Goal: Transaction & Acquisition: Purchase product/service

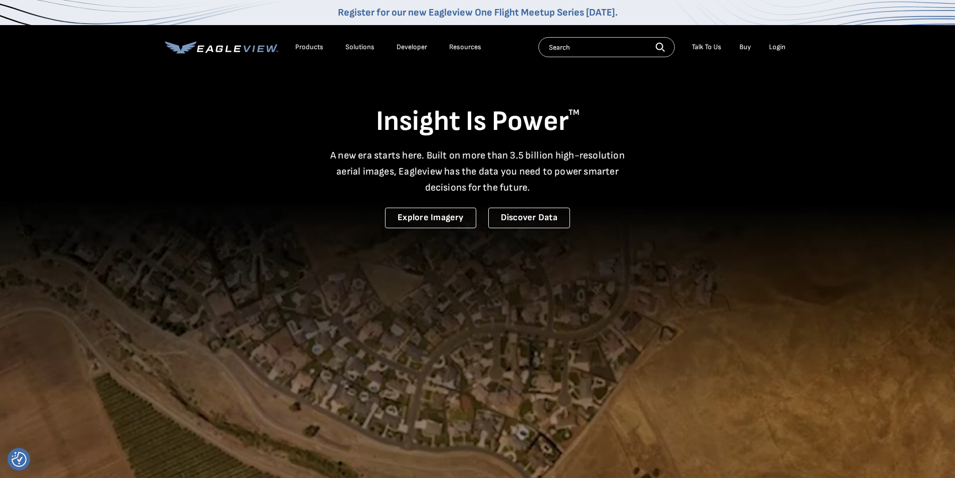
click at [779, 48] on div "Login" at bounding box center [777, 47] width 17 height 9
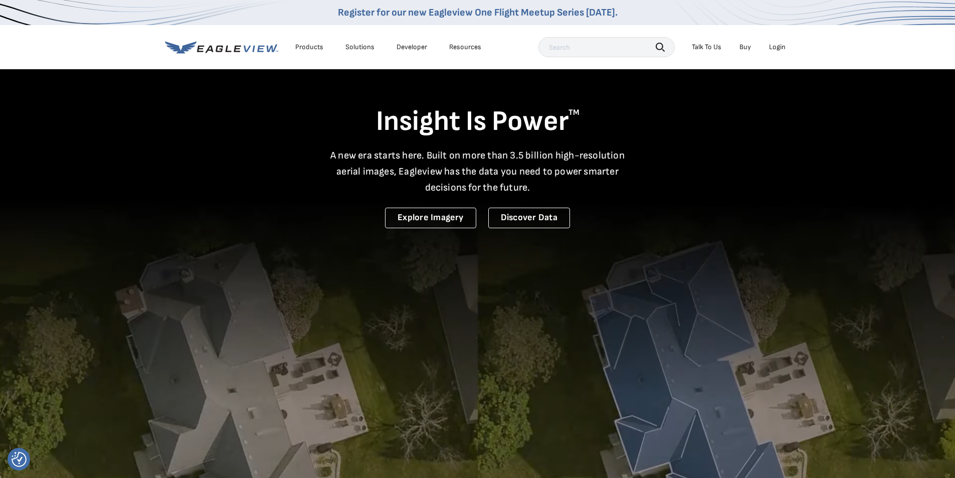
click at [776, 39] on div "Search Talk To Us Buy Login" at bounding box center [664, 47] width 252 height 20
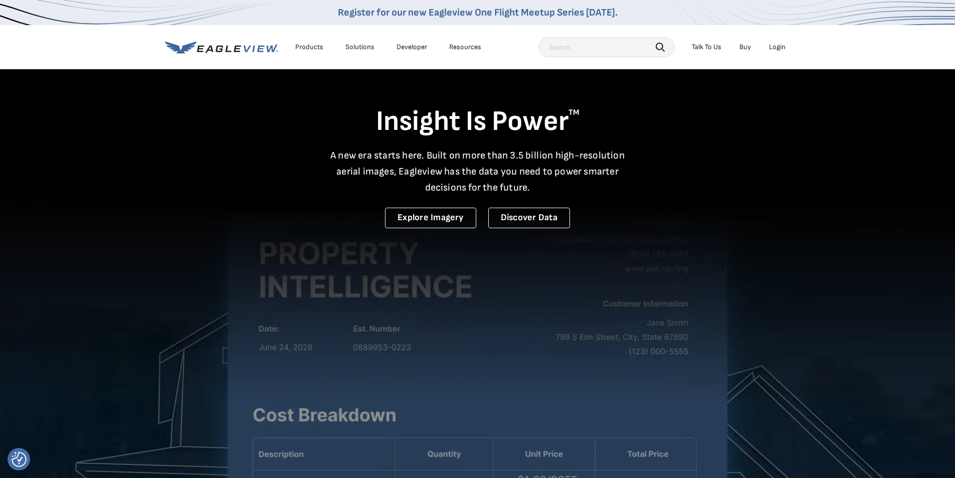
click at [774, 48] on div "Login" at bounding box center [777, 47] width 17 height 9
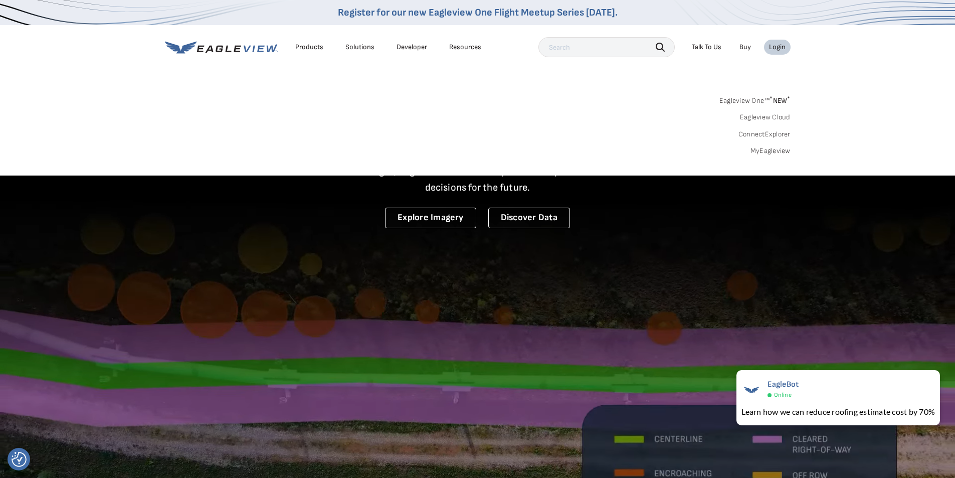
click at [773, 148] on link "MyEagleview" at bounding box center [770, 150] width 40 height 9
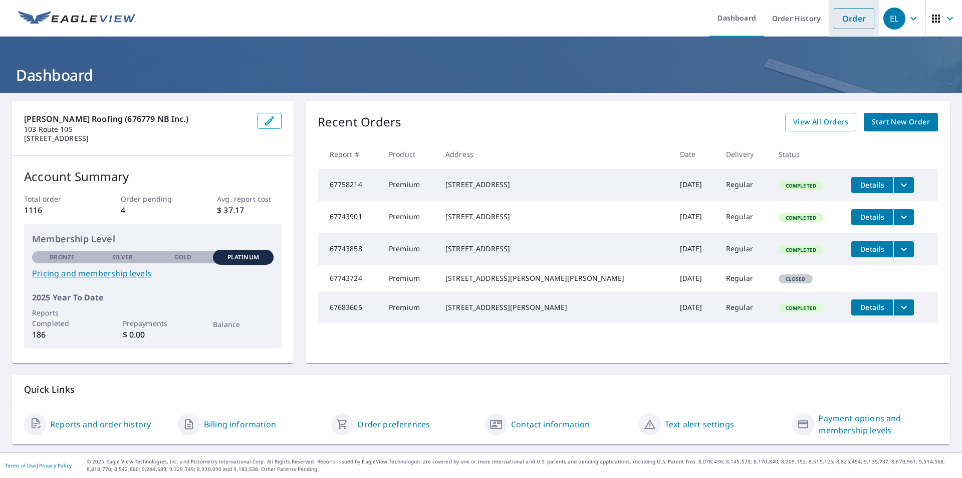
click at [846, 21] on link "Order" at bounding box center [854, 18] width 41 height 21
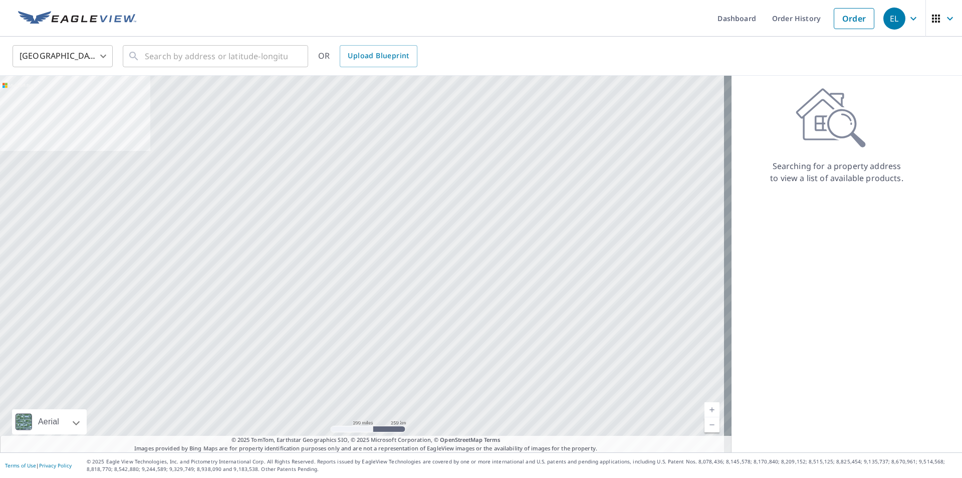
click at [58, 61] on body "EL EL Dashboard Order History Order EL United States US ​ ​ OR Upload Blueprint…" at bounding box center [481, 239] width 962 height 478
click at [59, 100] on li "[GEOGRAPHIC_DATA]" at bounding box center [63, 101] width 100 height 18
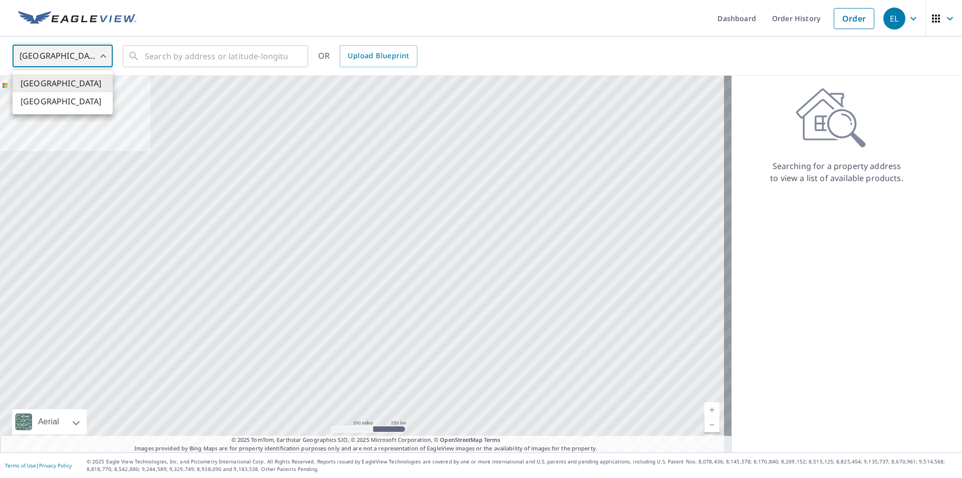
type input "CA"
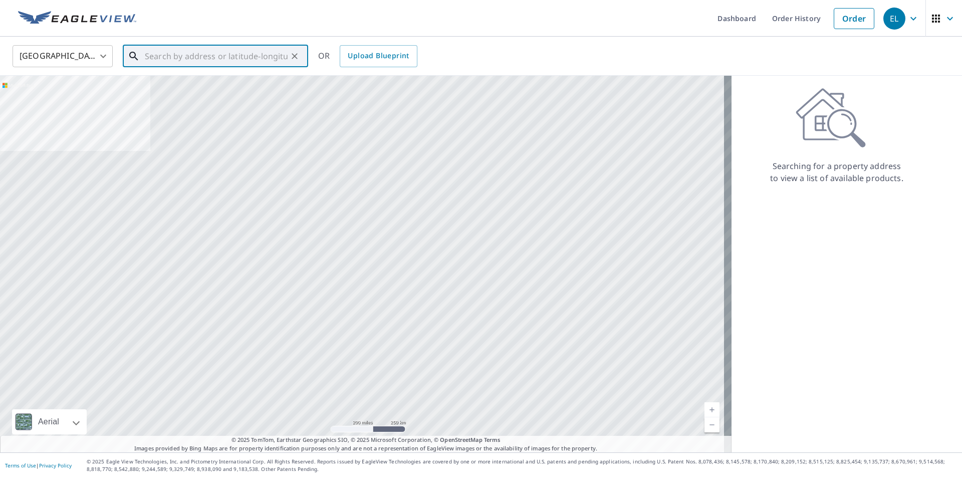
click at [182, 62] on input "text" at bounding box center [216, 56] width 143 height 28
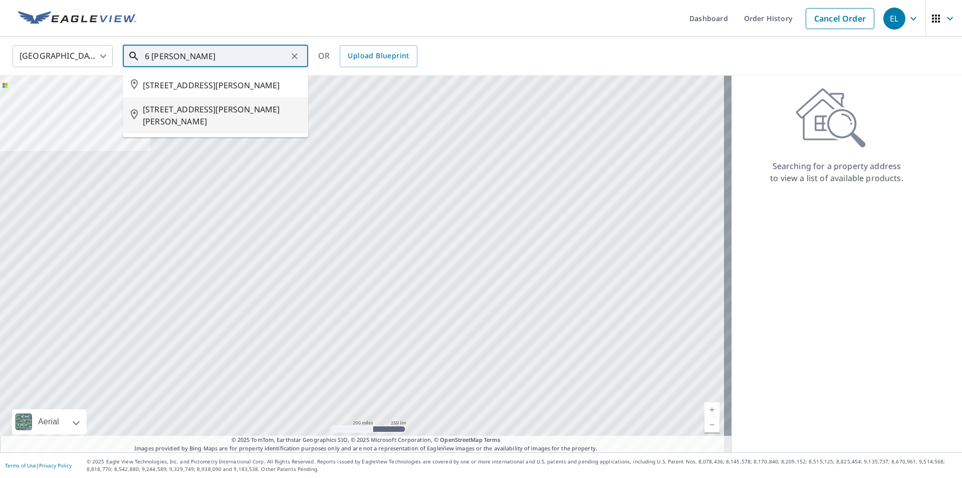
click at [214, 112] on span "6 MITCHNER RD BURTON NB E2V3R5" at bounding box center [221, 115] width 157 height 24
type input "6 MITCHNER RD BURTON NB E2V3R5"
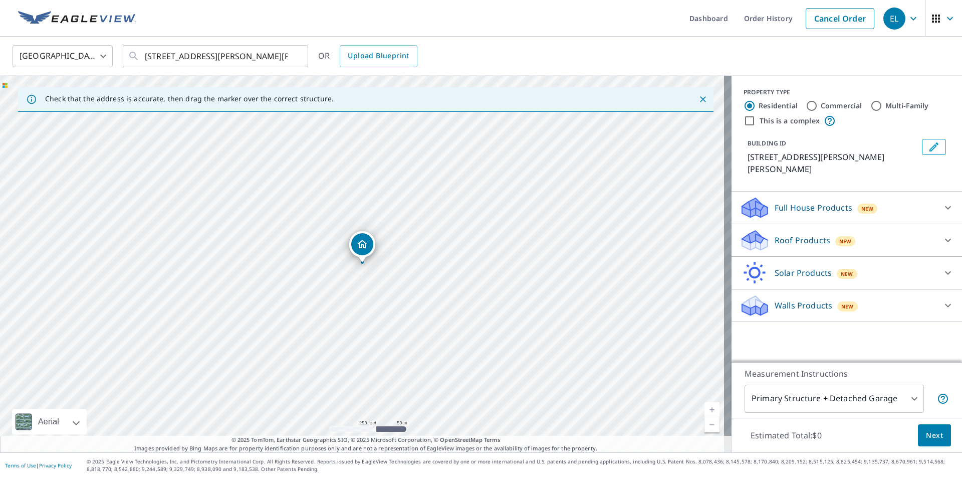
click at [816, 234] on p "Roof Products" at bounding box center [803, 240] width 56 height 12
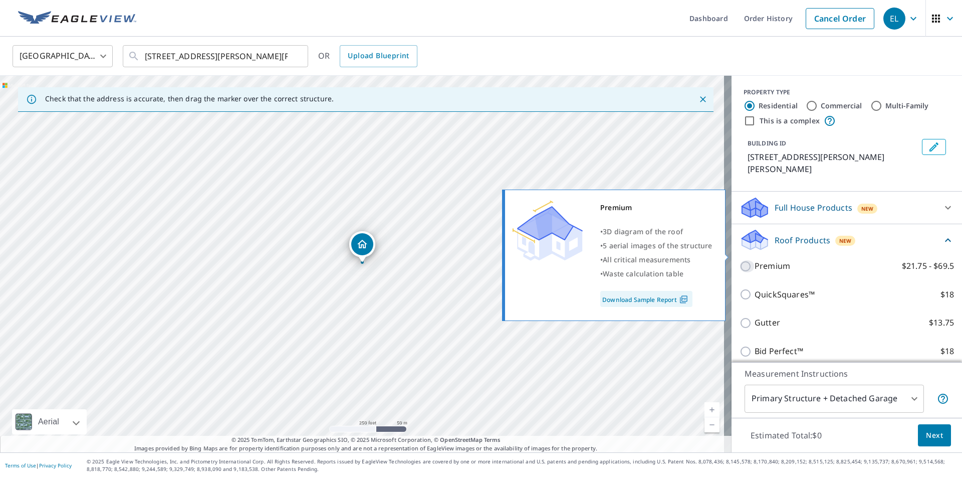
click at [740, 260] on input "Premium $21.75 - $69.5" at bounding box center [747, 266] width 15 height 12
checkbox input "true"
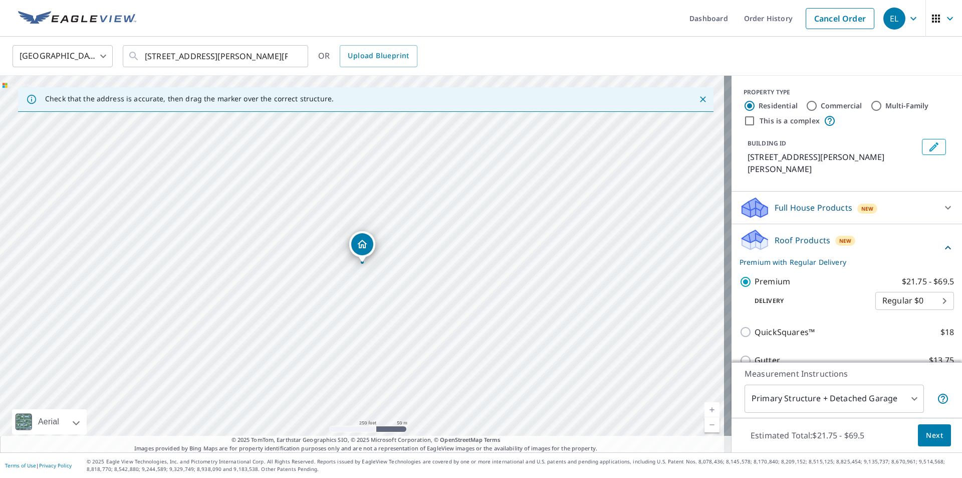
click at [869, 398] on body "EL EL Dashboard Order History Cancel Order EL Canada CA ​ 6 MITCHNER RD BURTON …" at bounding box center [481, 239] width 962 height 478
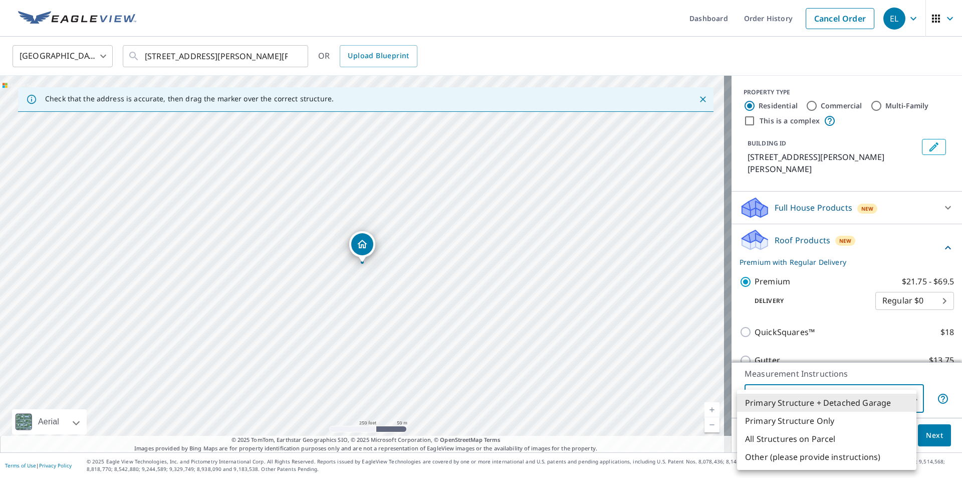
click at [823, 418] on li "Primary Structure Only" at bounding box center [826, 420] width 179 height 18
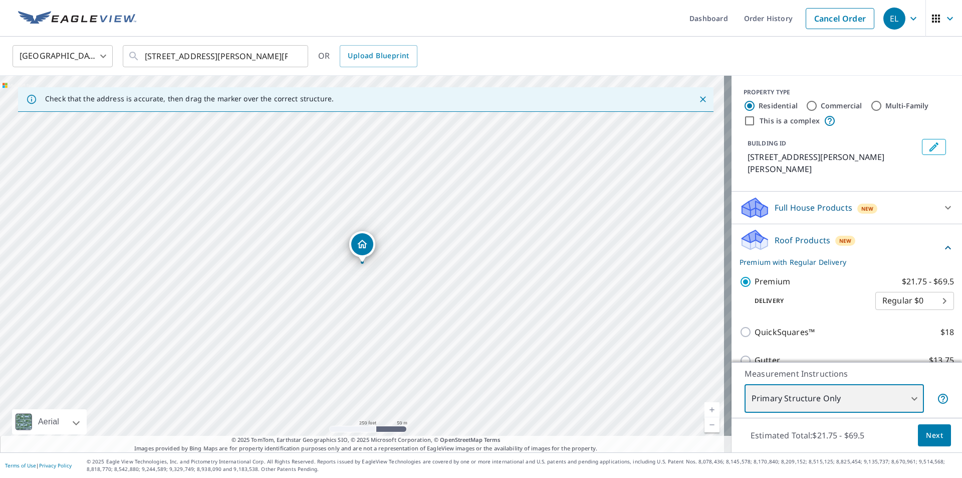
type input "2"
click at [926, 433] on span "Next" at bounding box center [934, 435] width 17 height 13
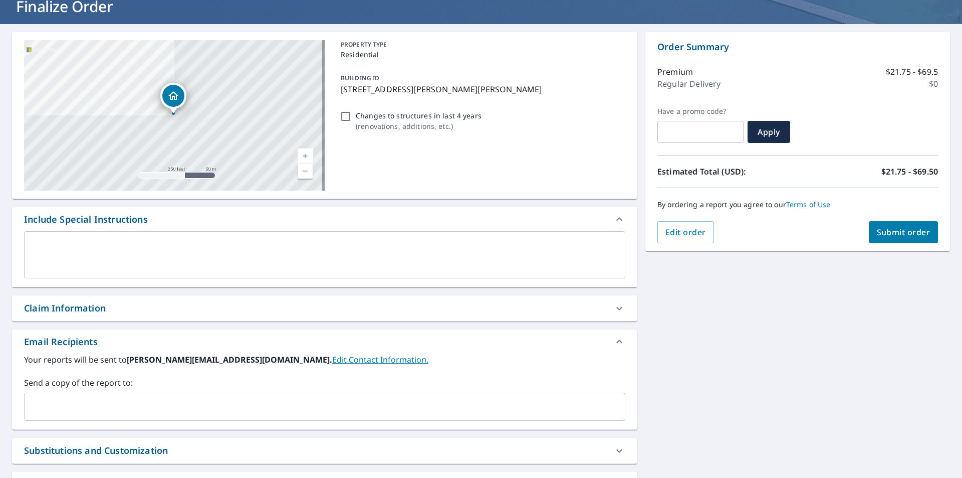
scroll to position [150, 0]
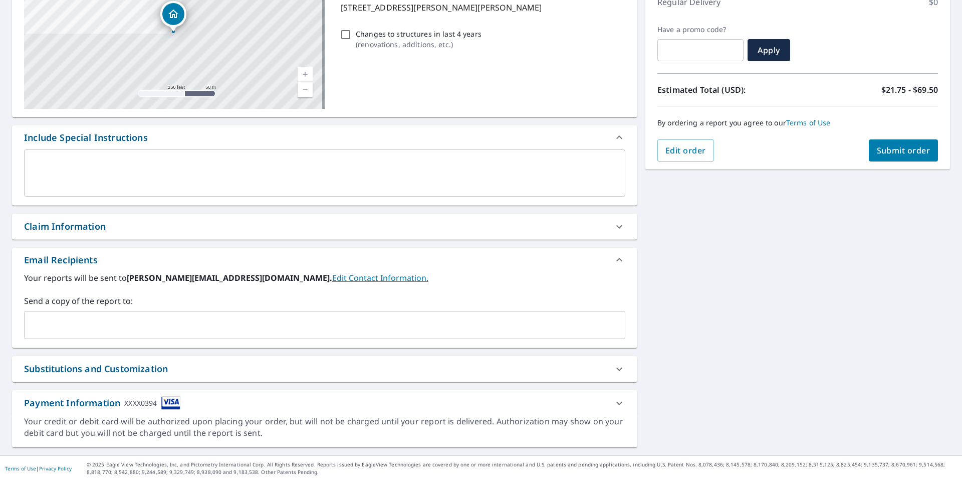
click at [65, 333] on input "text" at bounding box center [317, 324] width 577 height 19
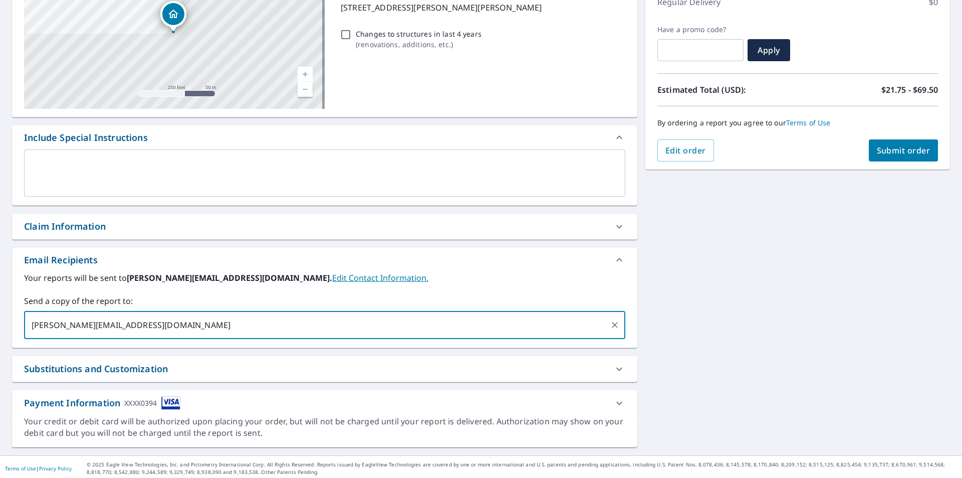
type input "christina.jlroofing@gmail.com"
click at [901, 150] on span "Submit order" at bounding box center [904, 150] width 54 height 11
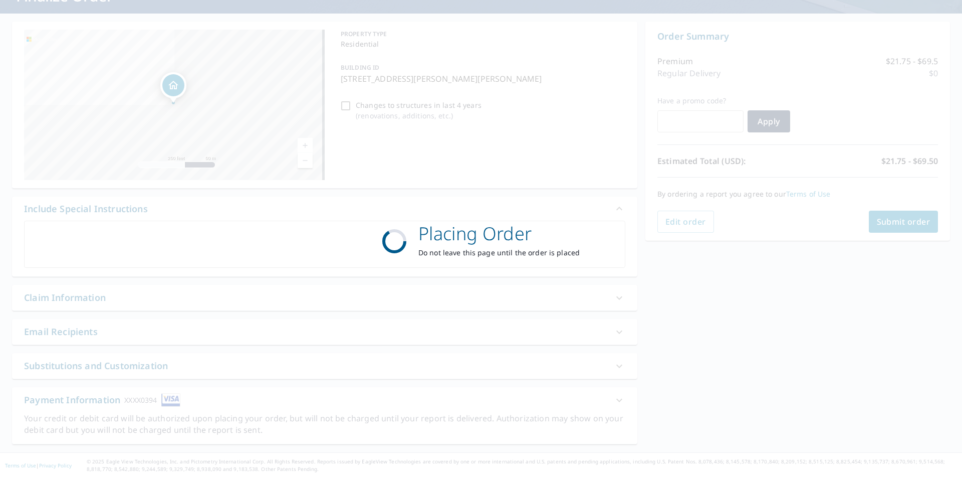
scroll to position [79, 0]
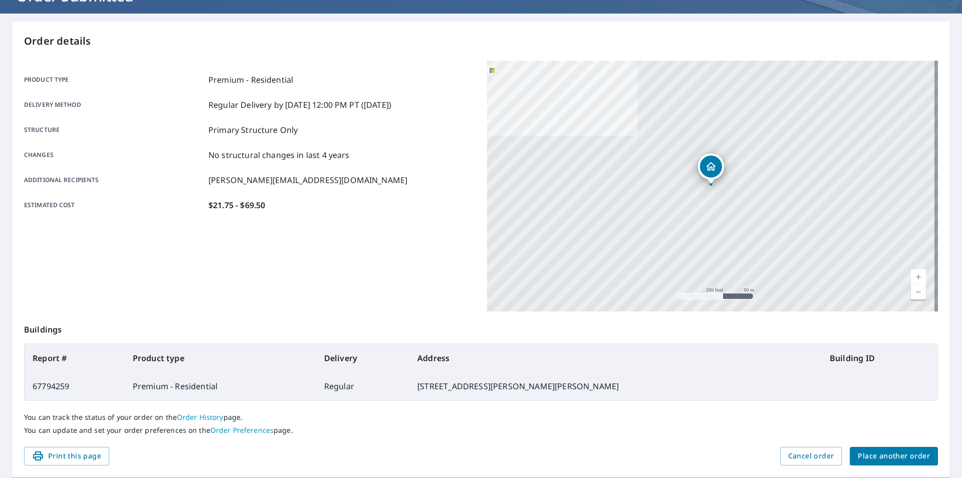
click at [868, 448] on button "Place another order" at bounding box center [894, 455] width 88 height 19
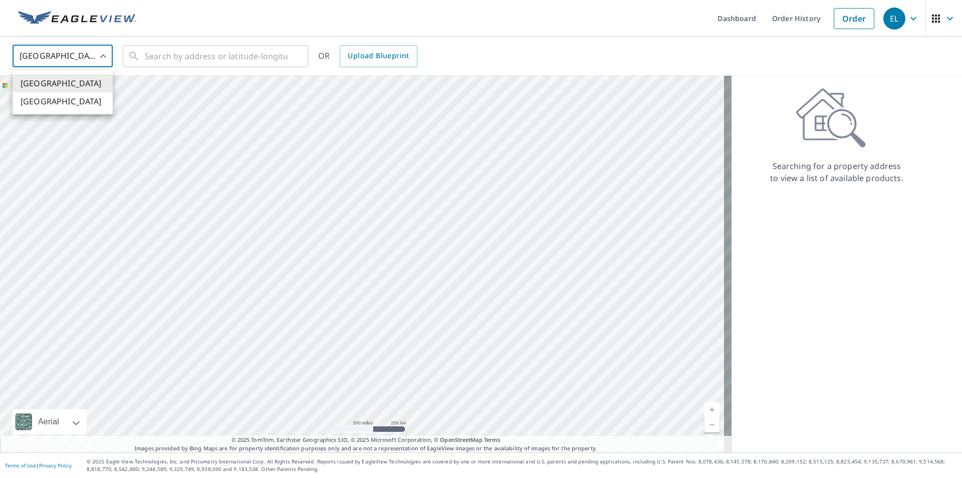
click at [92, 57] on body "EL EL Dashboard Order History Order EL United States US ​ ​ OR Upload Blueprint…" at bounding box center [481, 239] width 962 height 478
click at [62, 99] on li "[GEOGRAPHIC_DATA]" at bounding box center [63, 101] width 100 height 18
type input "CA"
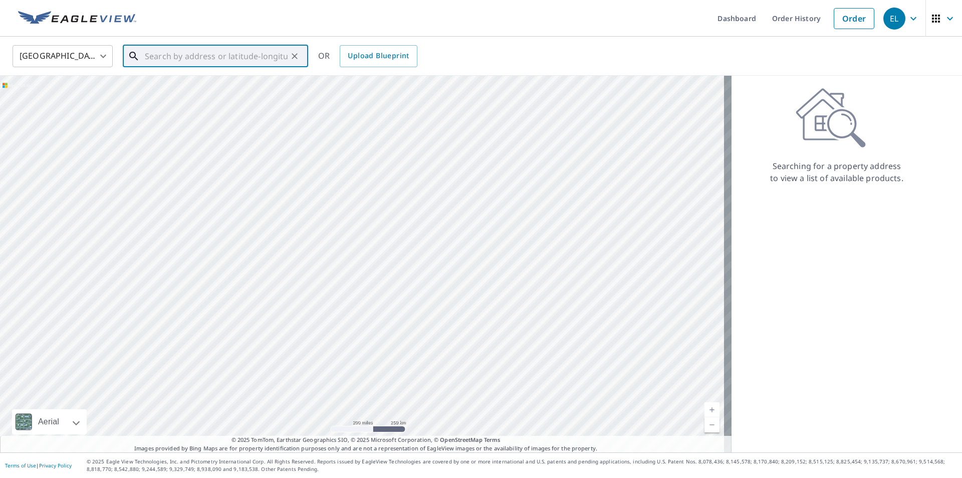
click at [186, 50] on input "text" at bounding box center [216, 56] width 143 height 28
click at [192, 91] on span "5 MORNING GATE DR FREDERICTON NB E3B0G5" at bounding box center [221, 85] width 157 height 12
type input "5 MORNING GATE DR FREDERICTON NB E3B0G5"
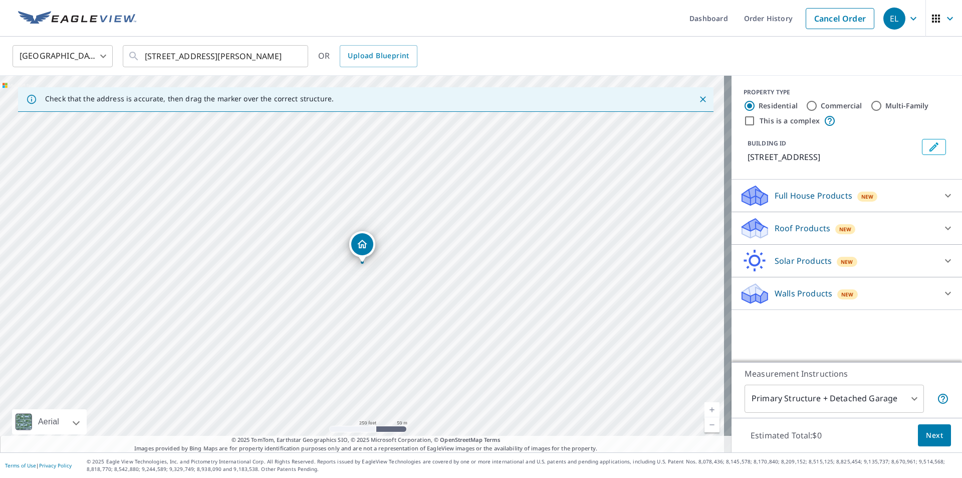
click at [775, 234] on p "Roof Products" at bounding box center [803, 228] width 56 height 12
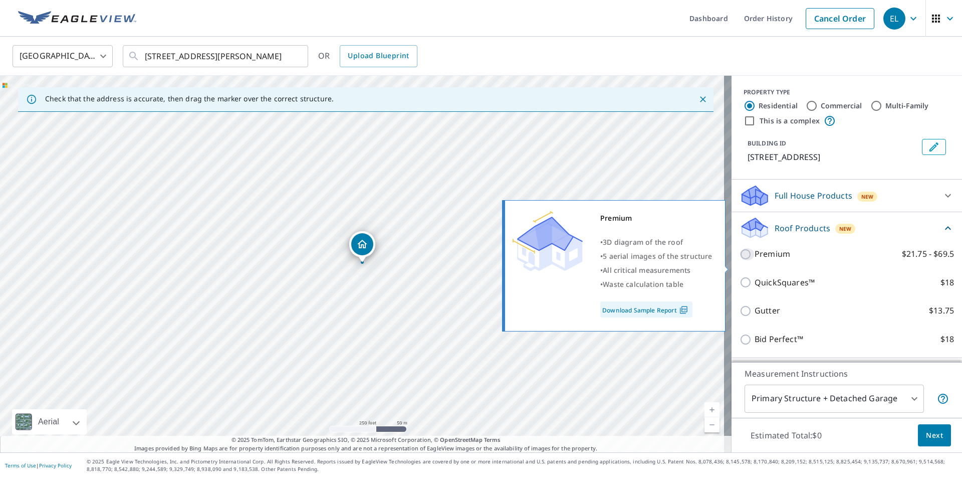
click at [740, 260] on input "Premium $21.75 - $69.5" at bounding box center [747, 254] width 15 height 12
checkbox input "true"
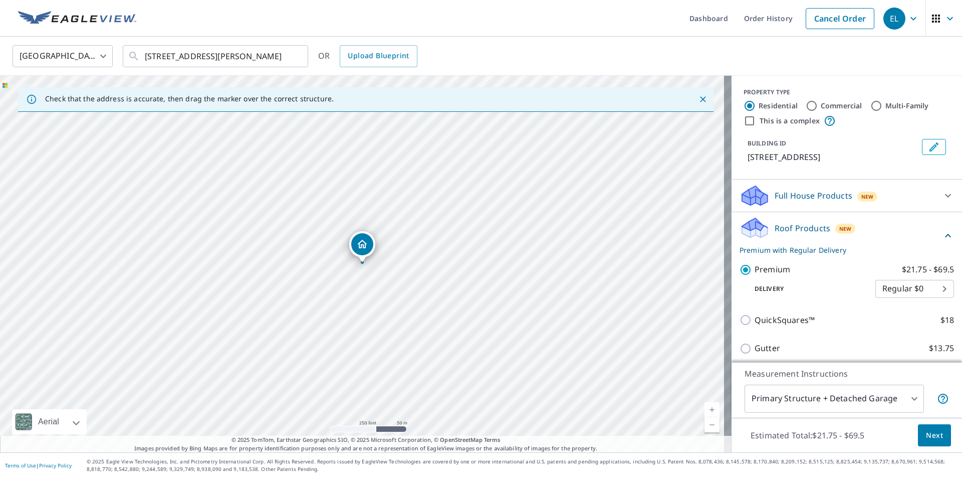
click at [859, 409] on body "EL EL Dashboard Order History Cancel Order EL Canada CA ​ 5 MORNING GATE DR FRE…" at bounding box center [481, 239] width 962 height 478
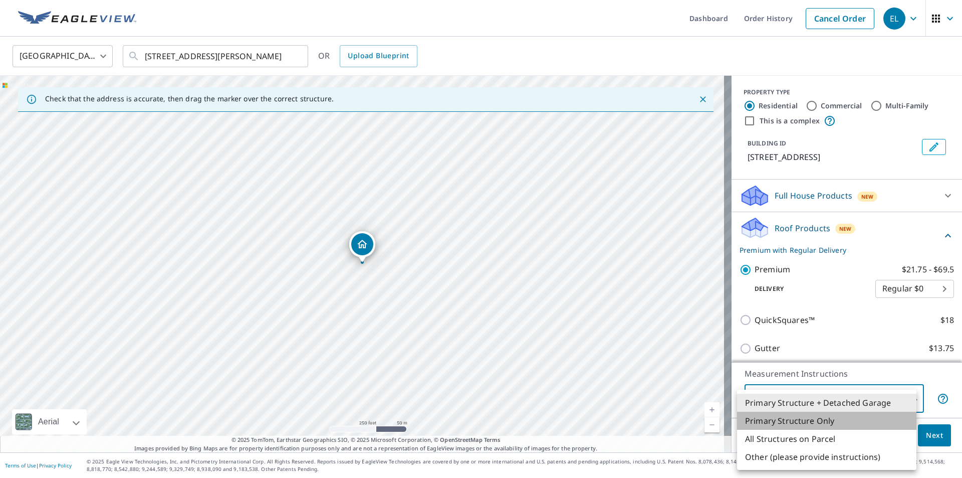
click at [788, 423] on li "Primary Structure Only" at bounding box center [826, 420] width 179 height 18
type input "2"
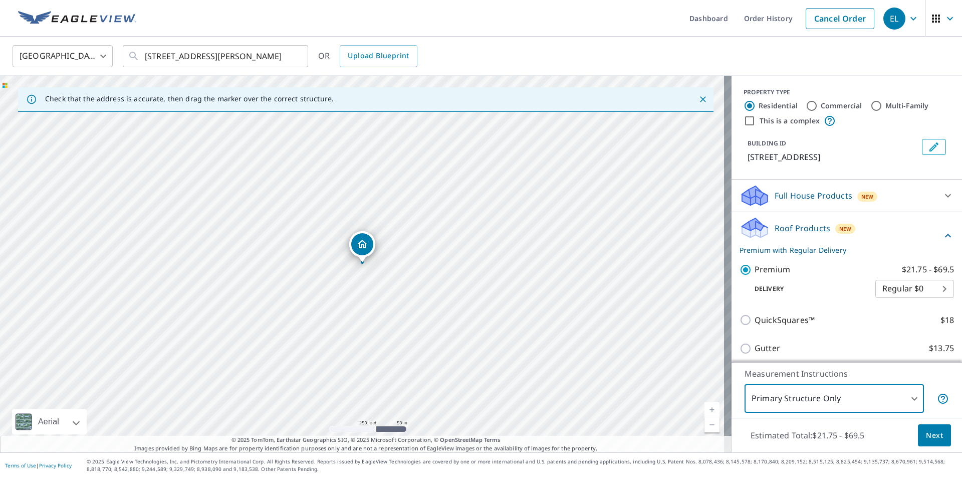
click at [926, 432] on span "Next" at bounding box center [934, 435] width 17 height 13
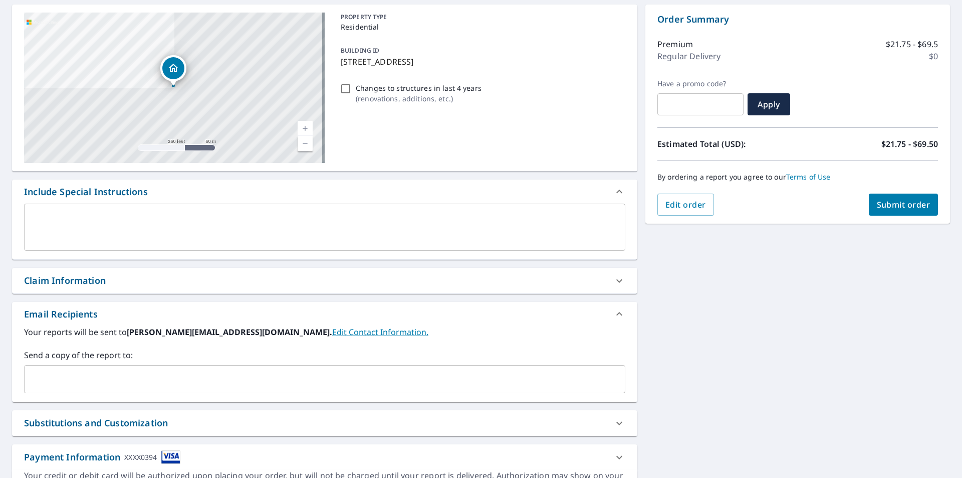
scroll to position [100, 0]
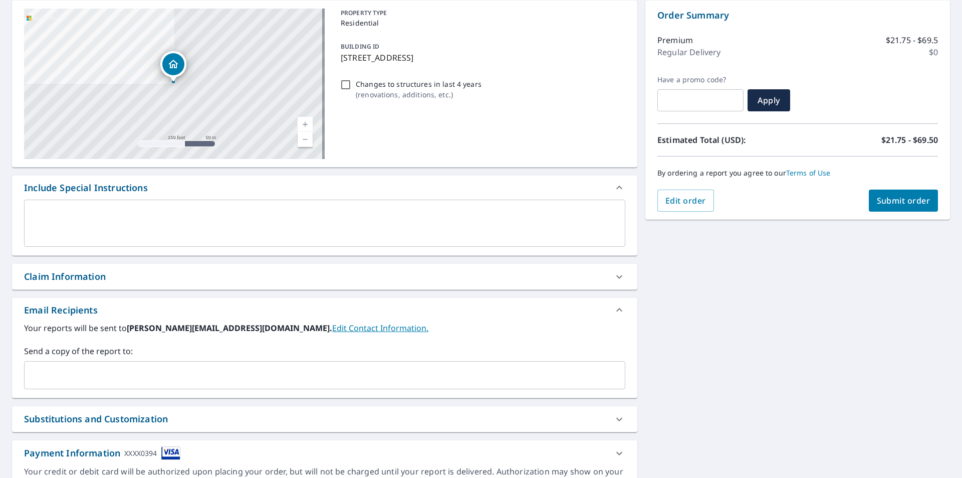
click at [166, 375] on input "text" at bounding box center [317, 374] width 577 height 19
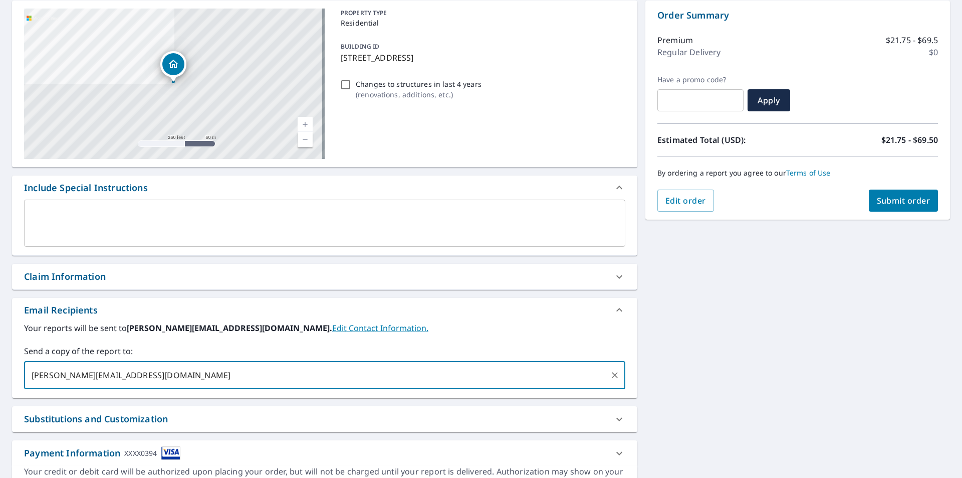
type input "christina.jlroofing@gmail.com"
click at [877, 198] on span "Submit order" at bounding box center [904, 200] width 54 height 11
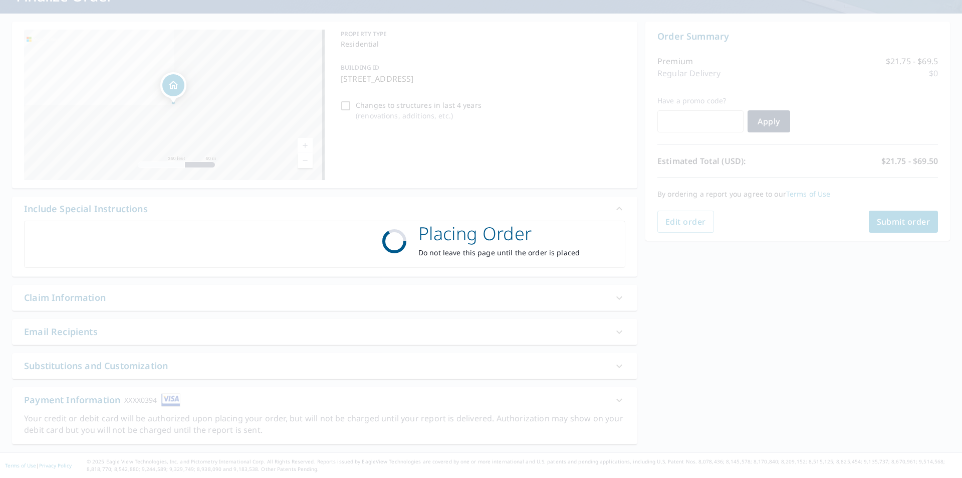
scroll to position [79, 0]
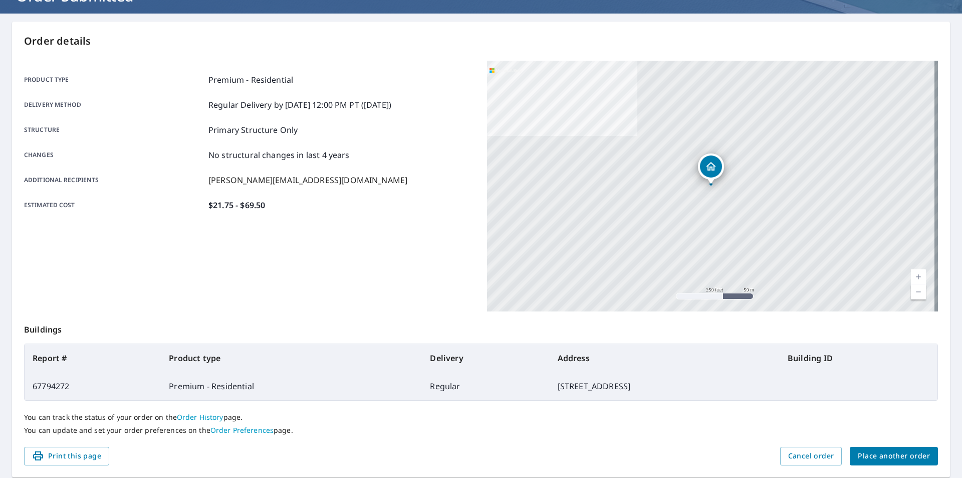
click at [866, 445] on div "You can track the status of your order on the Order History page. You can updat…" at bounding box center [481, 423] width 914 height 46
